Goal: Task Accomplishment & Management: Complete application form

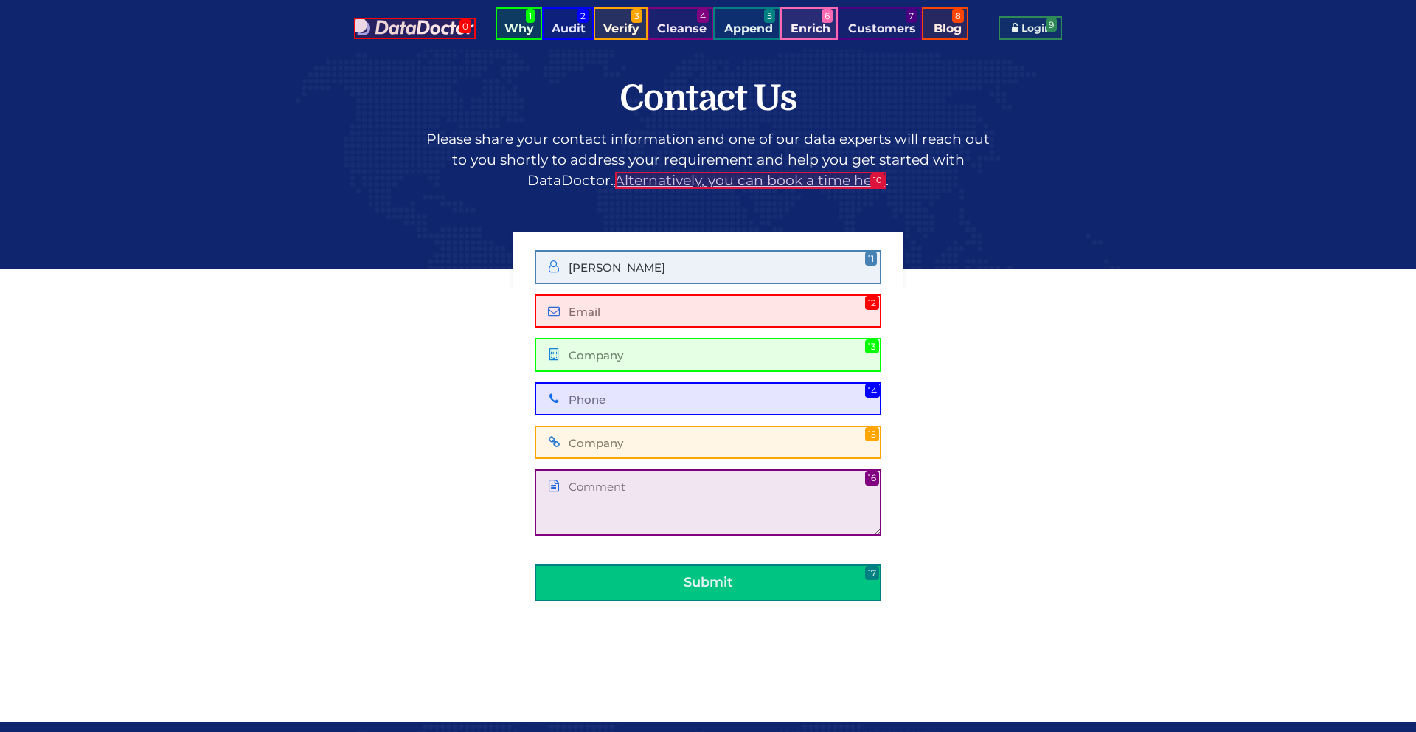
type input "[PERSON_NAME]"
type input "[PERSON_NAME][EMAIL_ADDRESS][DOMAIN_NAME]"
type input "PipeRich"
type input "[PHONE_NUMBER]"
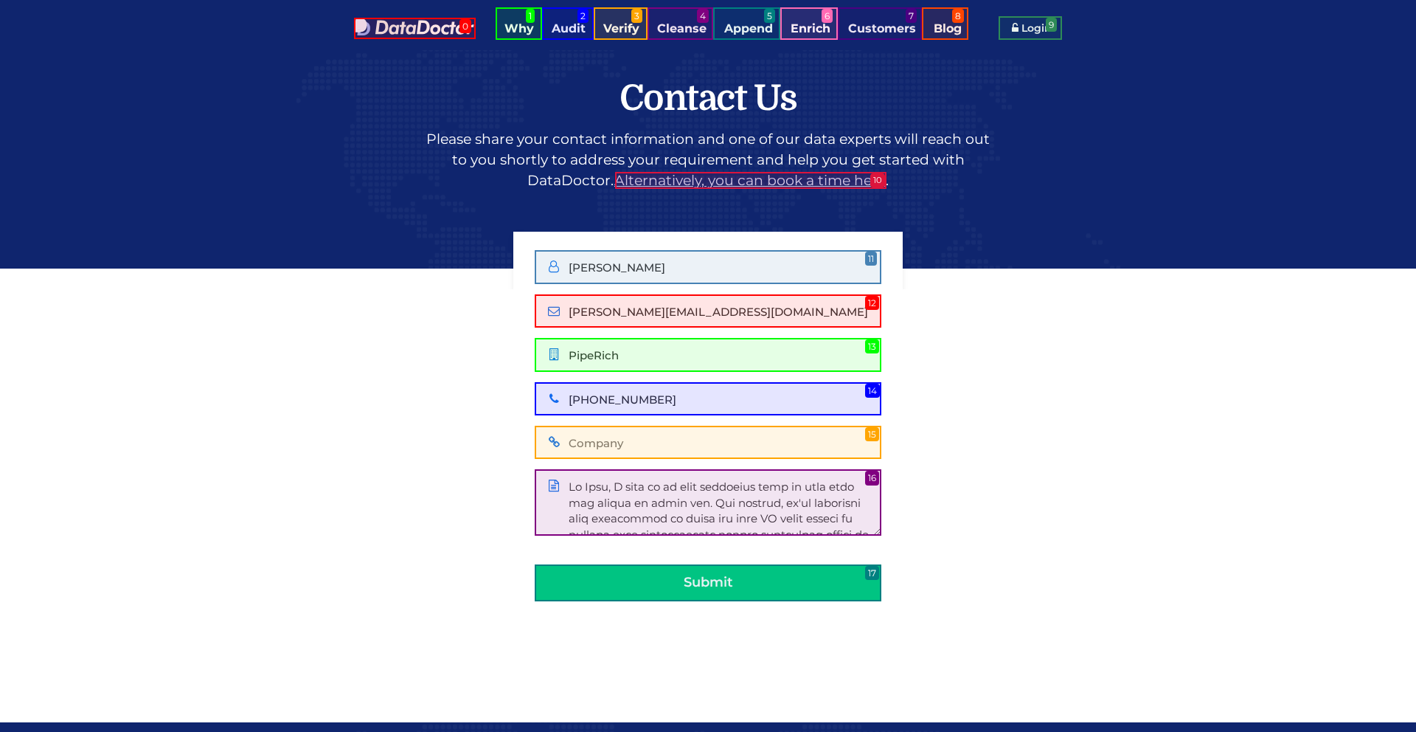
scroll to position [338, 0]
type textarea "Hi Team, I read up on your solutions here on your site and wanted to reach out.…"
click at [708, 582] on button "Submit" at bounding box center [708, 582] width 347 height 37
type input "PipeRich"
click at [708, 582] on button "Submit" at bounding box center [708, 582] width 347 height 37
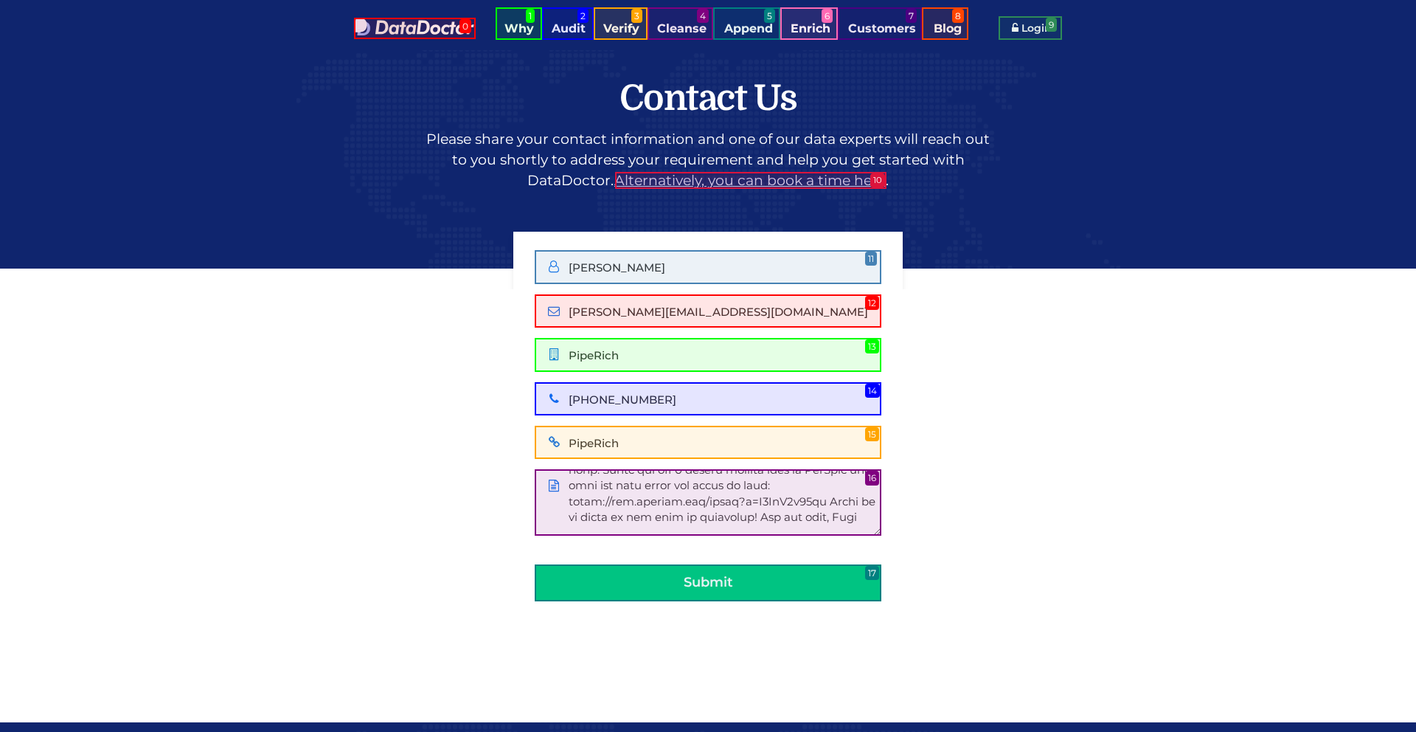
scroll to position [0, 0]
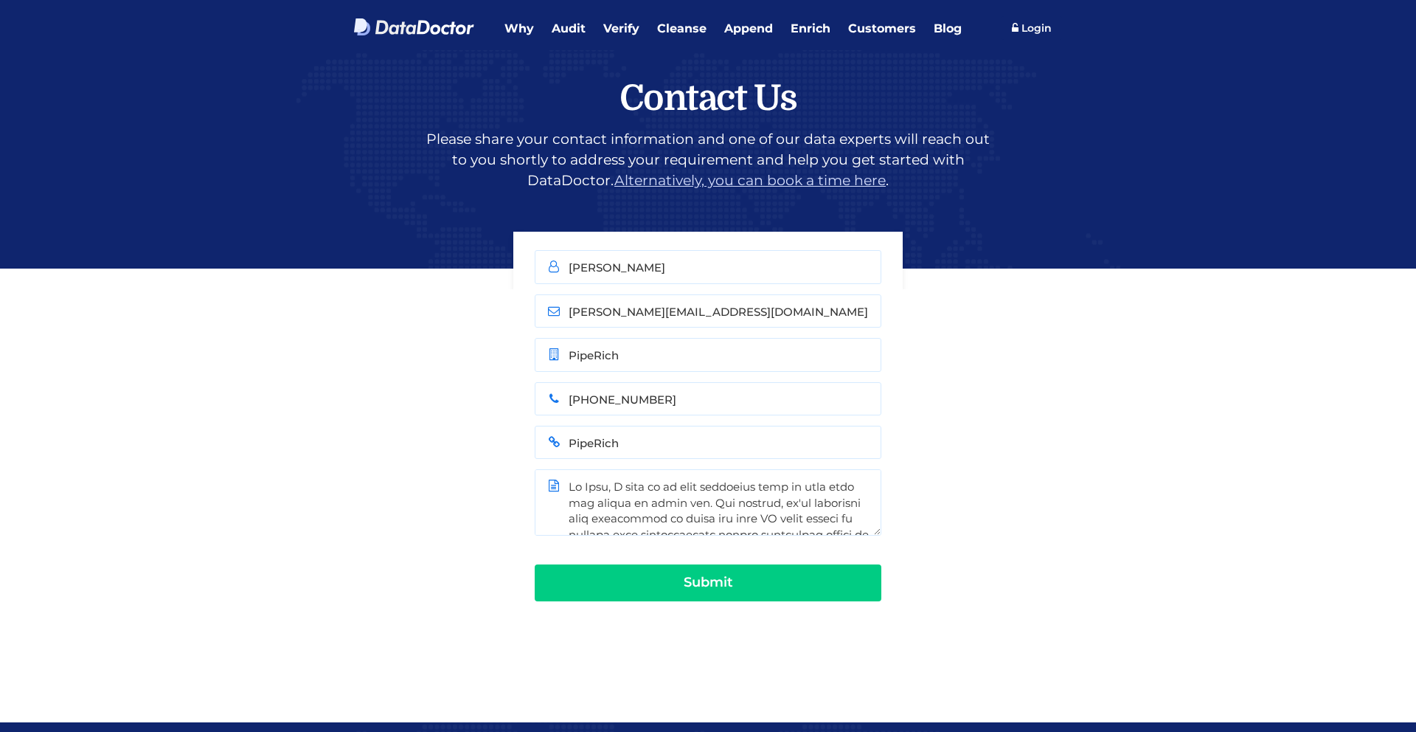
click at [708, 582] on button "Submit" at bounding box center [708, 582] width 347 height 37
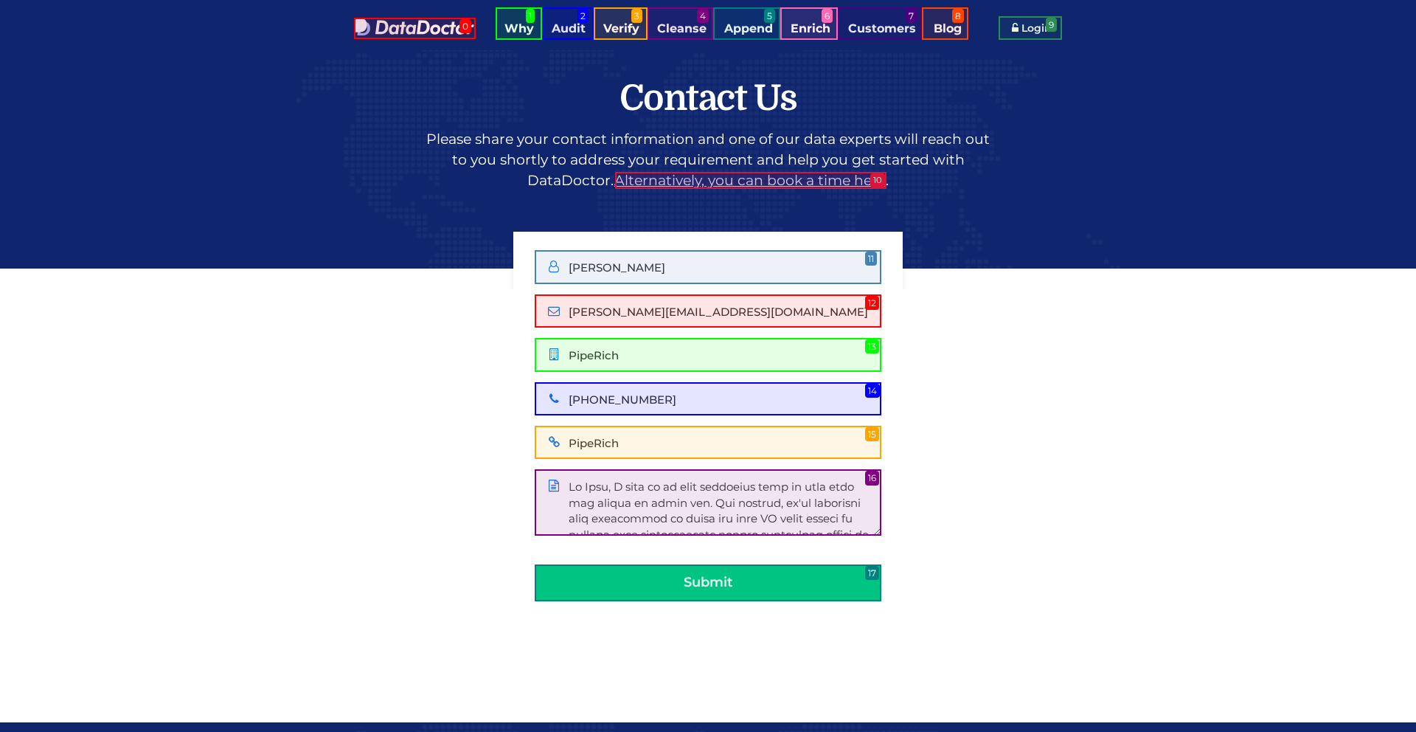
type input "[PERSON_NAME][EMAIL_ADDRESS][DOMAIN_NAME]"
click at [708, 582] on button "Submit" at bounding box center [708, 582] width 347 height 37
type input "[PERSON_NAME]"
type input "PipeRich"
type input "[PHONE_NUMBER]"
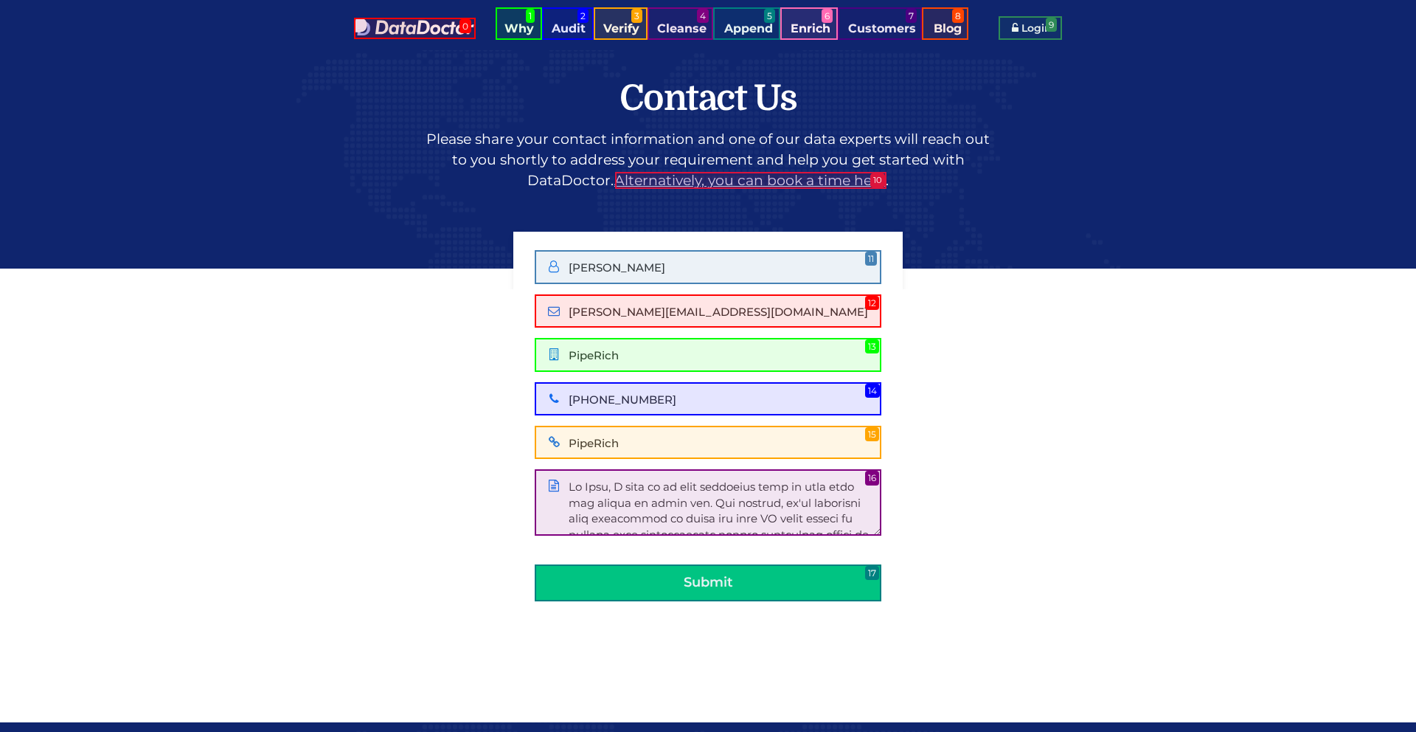
type input "PipeRich"
click at [708, 582] on button "Submit" at bounding box center [708, 582] width 347 height 37
type input "[PERSON_NAME]"
type input "[PERSON_NAME][EMAIL_ADDRESS][DOMAIN_NAME]"
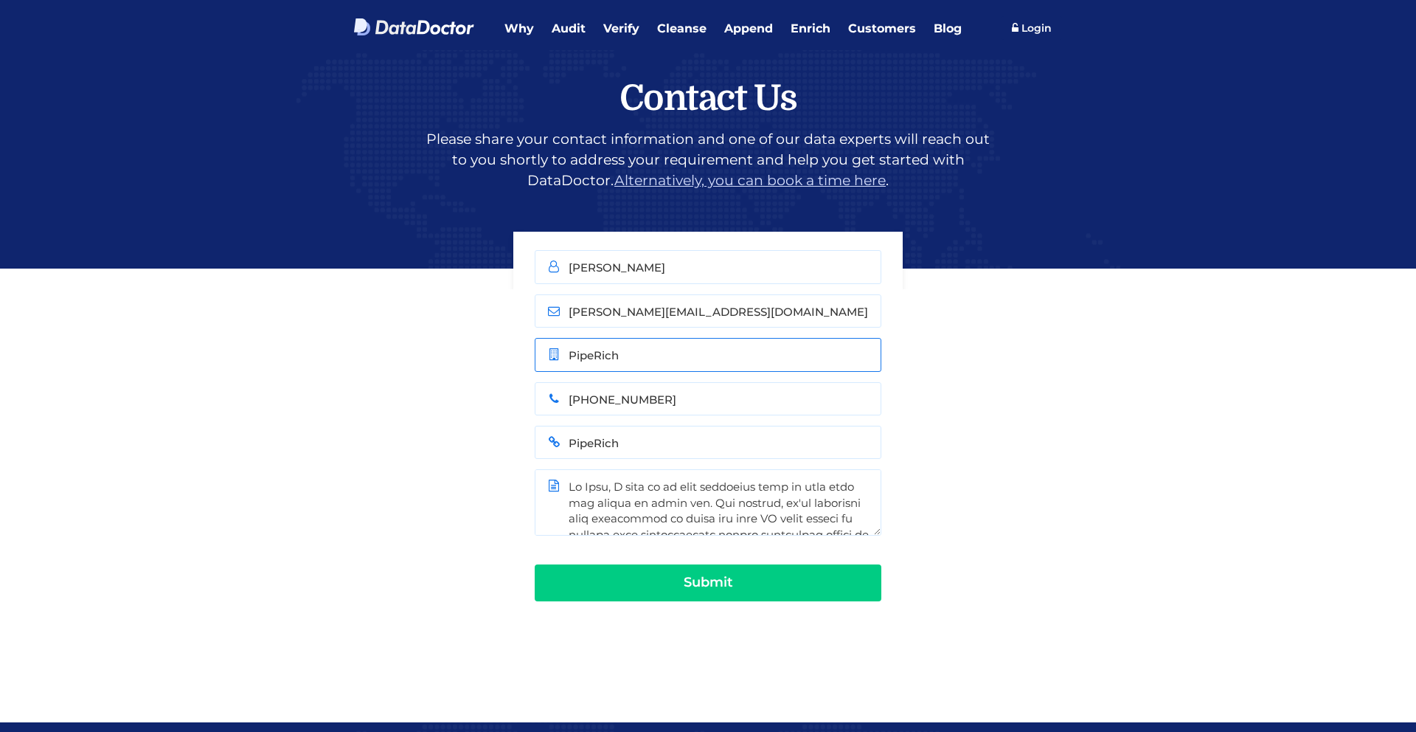
type input "PipeRich"
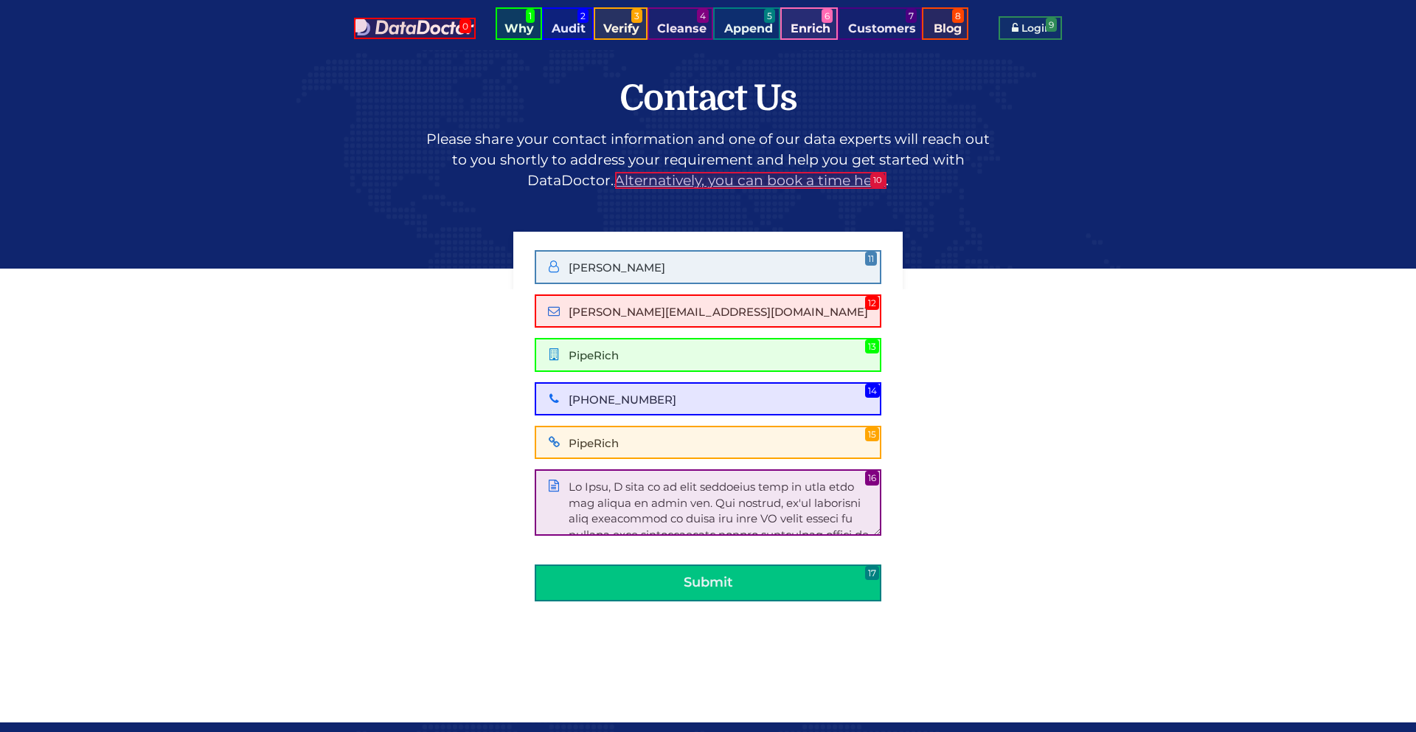
type input "[PHONE_NUMBER]"
type input "PipeRich"
